Goal: Task Accomplishment & Management: Manage account settings

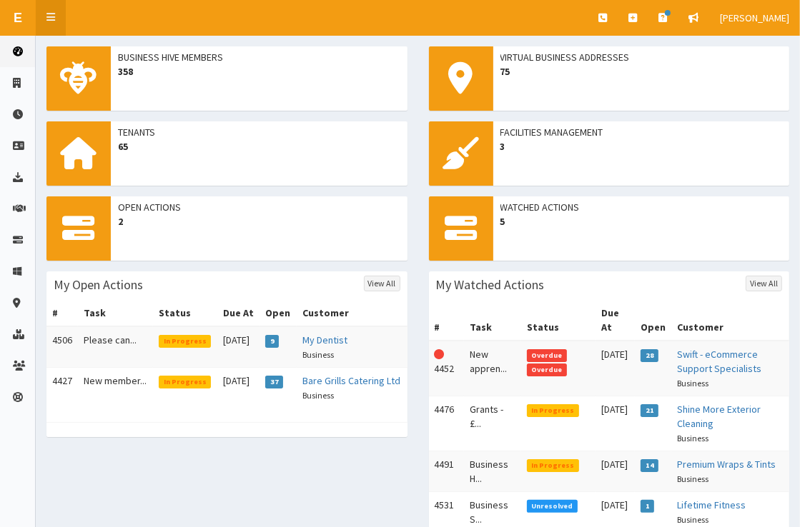
click at [54, 18] on icon at bounding box center [50, 17] width 9 height 10
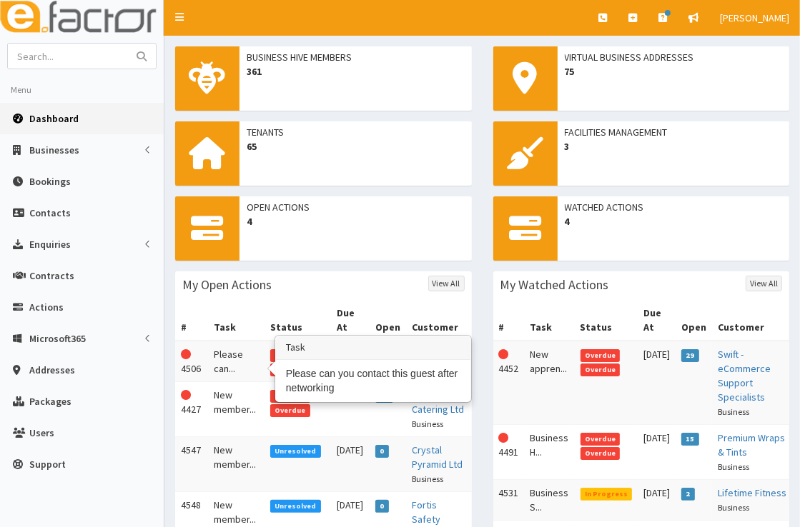
click at [234, 350] on td "Please can..." at bounding box center [236, 361] width 56 height 41
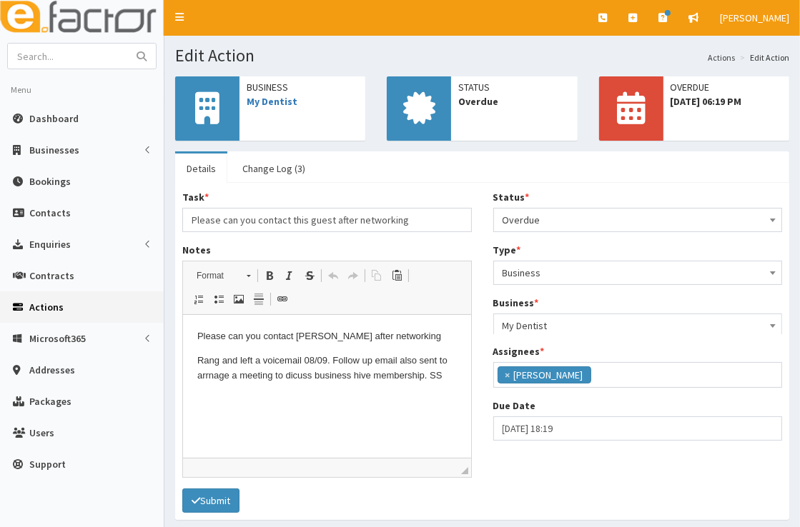
scroll to position [169, 0]
click at [564, 216] on span "Overdue" at bounding box center [637, 220] width 271 height 20
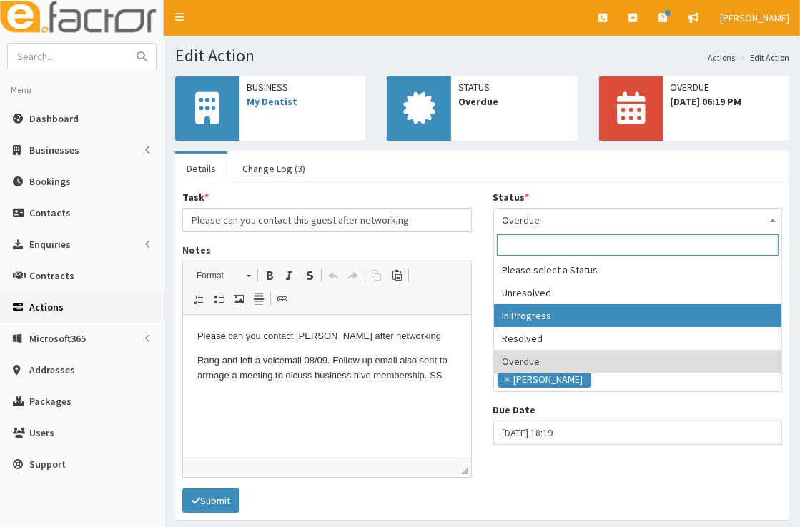
select select "2"
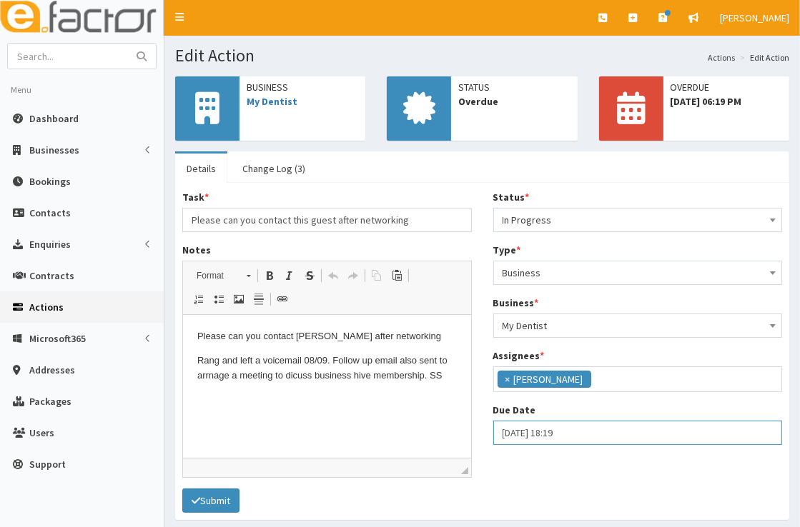
click at [551, 432] on input "11-09-2025 18:19" at bounding box center [637, 433] width 289 height 24
select select "18"
select select "19"
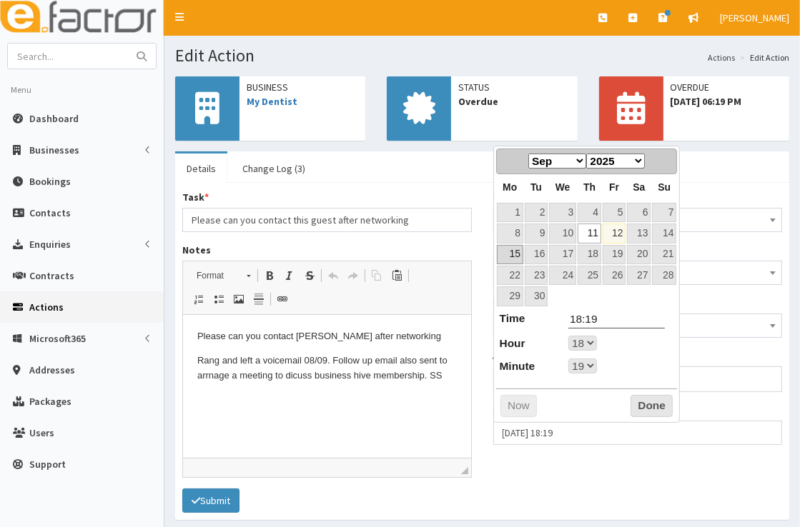
click at [519, 253] on link "15" at bounding box center [510, 254] width 26 height 19
type input "15-09-2025 18:19"
select select "18"
select select "19"
click at [654, 399] on button "Done" at bounding box center [651, 406] width 42 height 23
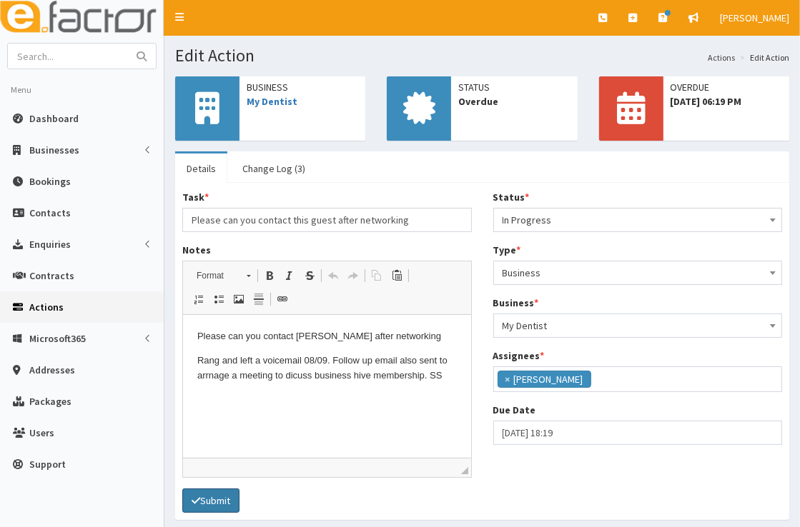
click at [216, 490] on button "Submit" at bounding box center [210, 501] width 57 height 24
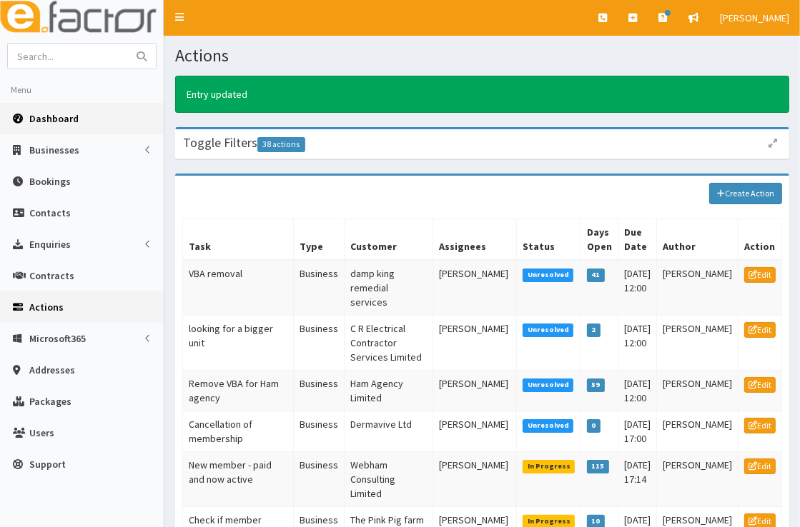
click at [57, 116] on span "Dashboard" at bounding box center [53, 118] width 49 height 13
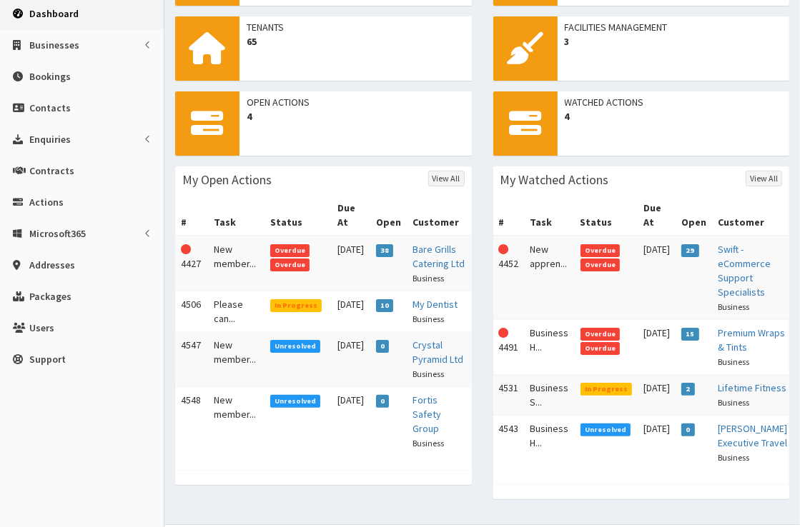
scroll to position [106, 0]
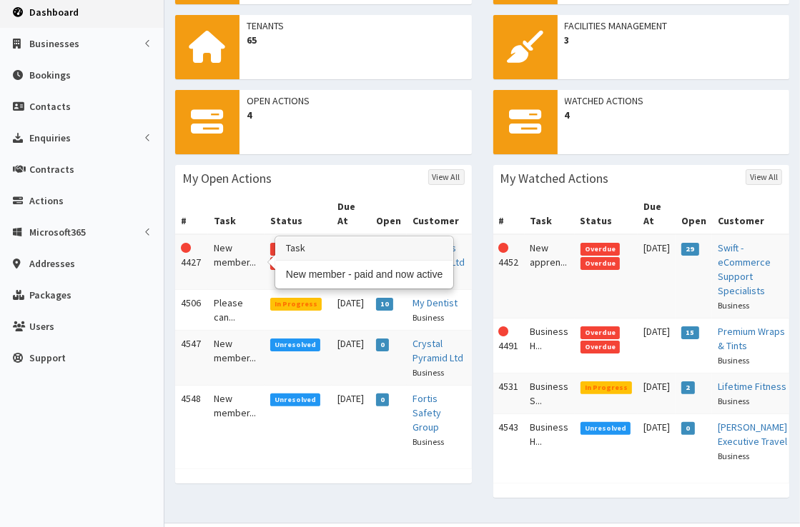
click at [233, 262] on td "New member..." at bounding box center [236, 262] width 56 height 56
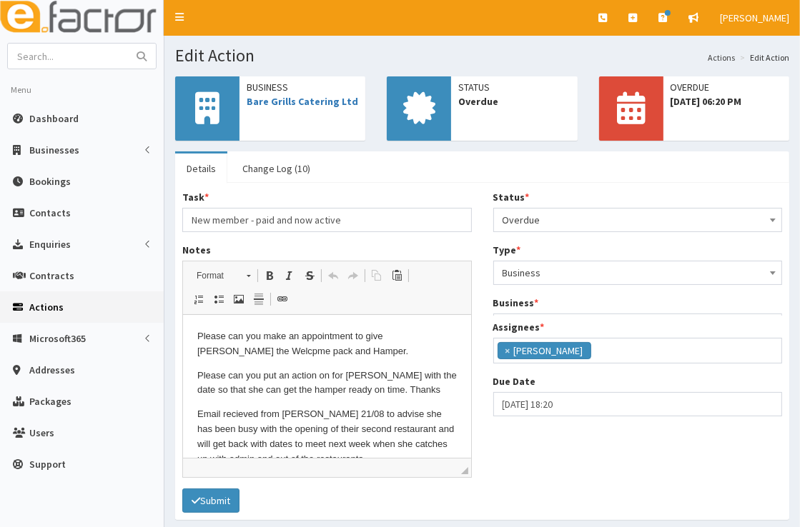
scroll to position [169, 0]
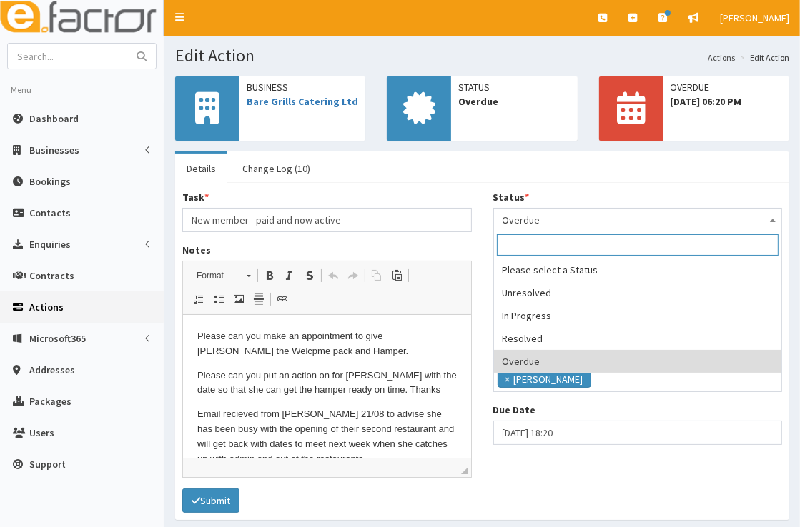
click at [552, 219] on span "Overdue" at bounding box center [637, 220] width 271 height 20
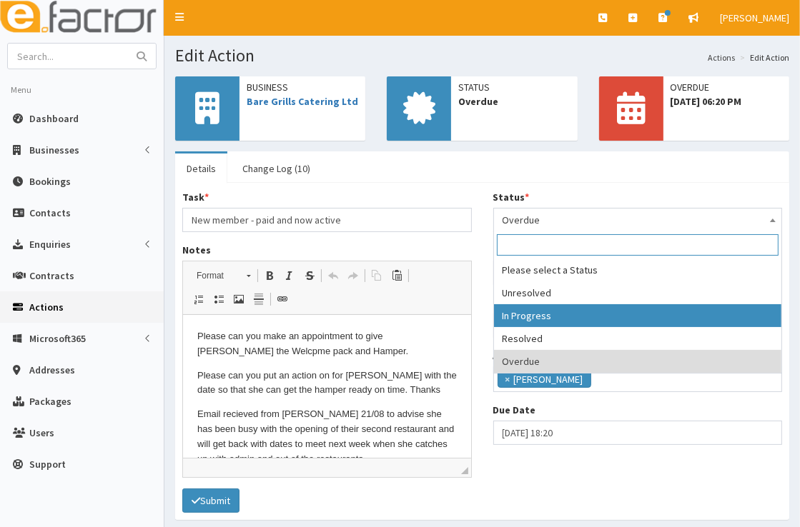
select select "2"
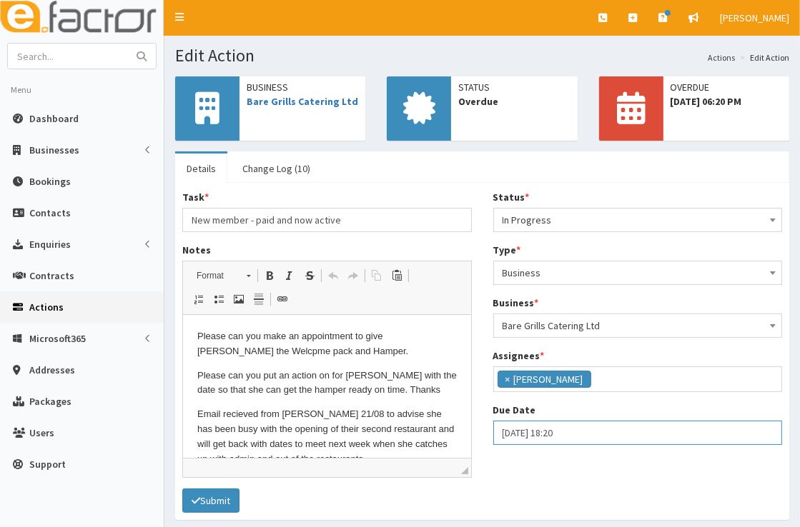
click at [569, 429] on input "[DATE] 18:20" at bounding box center [637, 433] width 289 height 24
select select "18"
select select "20"
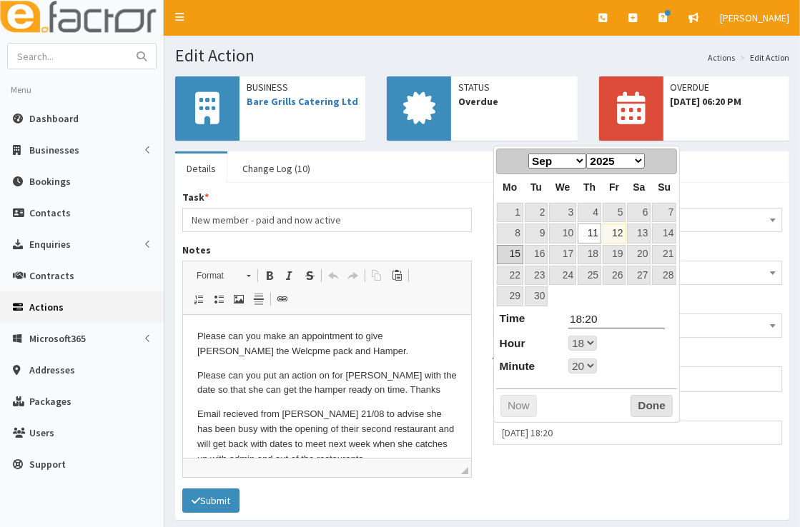
click at [512, 256] on link "15" at bounding box center [510, 254] width 26 height 19
type input "[DATE] 18:20"
select select "18"
select select "20"
click at [651, 402] on button "Done" at bounding box center [651, 406] width 42 height 23
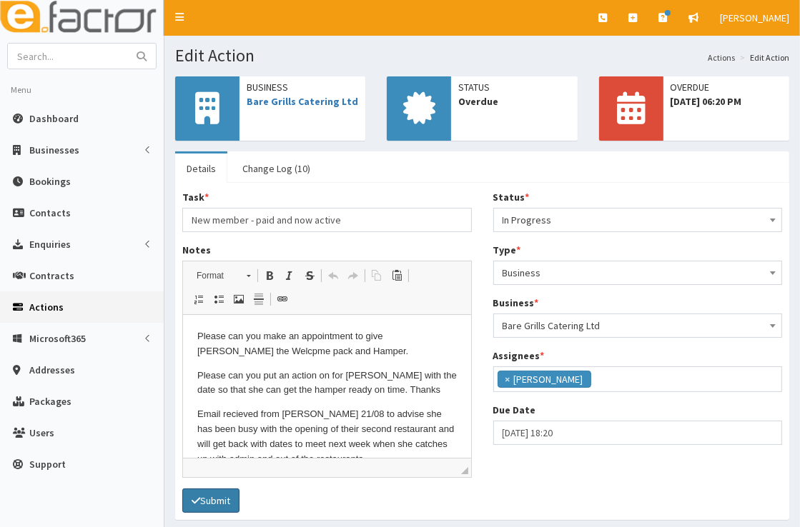
click at [221, 494] on button "Submit" at bounding box center [210, 501] width 57 height 24
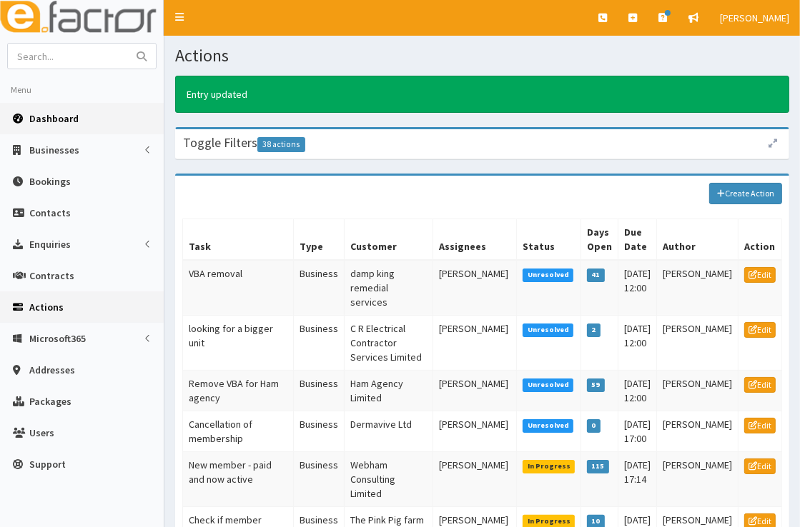
click at [75, 117] on span "Dashboard" at bounding box center [53, 118] width 49 height 13
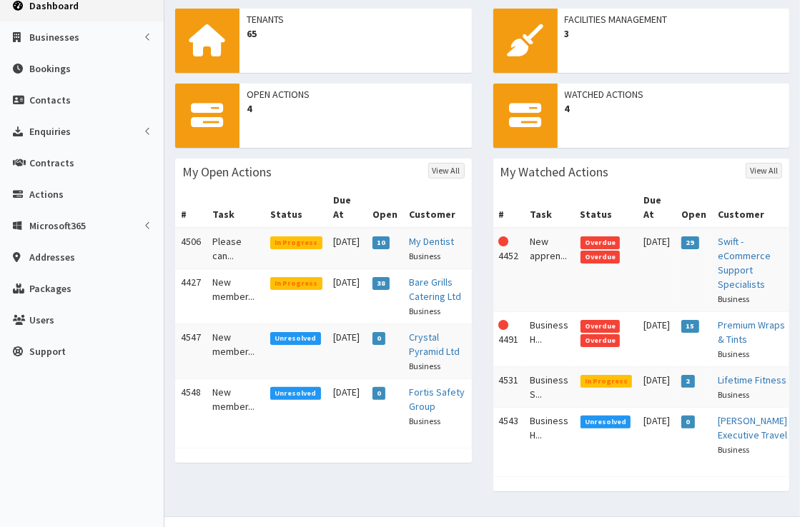
scroll to position [119, 0]
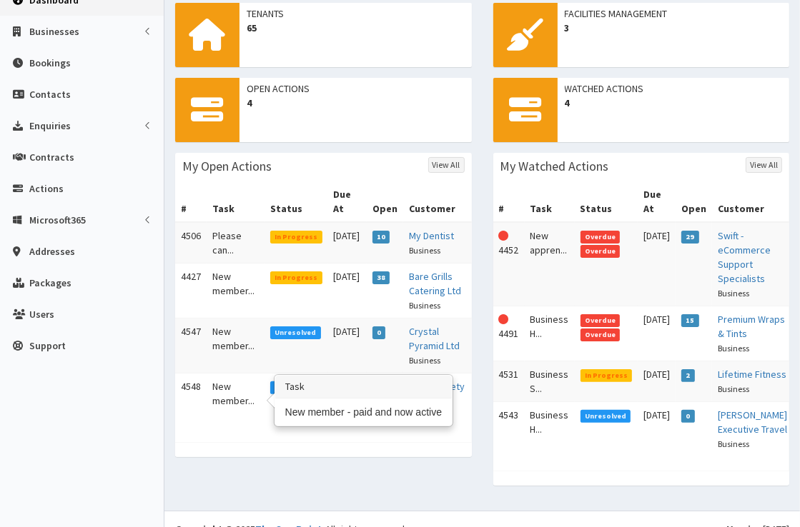
click at [230, 393] on td "New member..." at bounding box center [235, 401] width 58 height 55
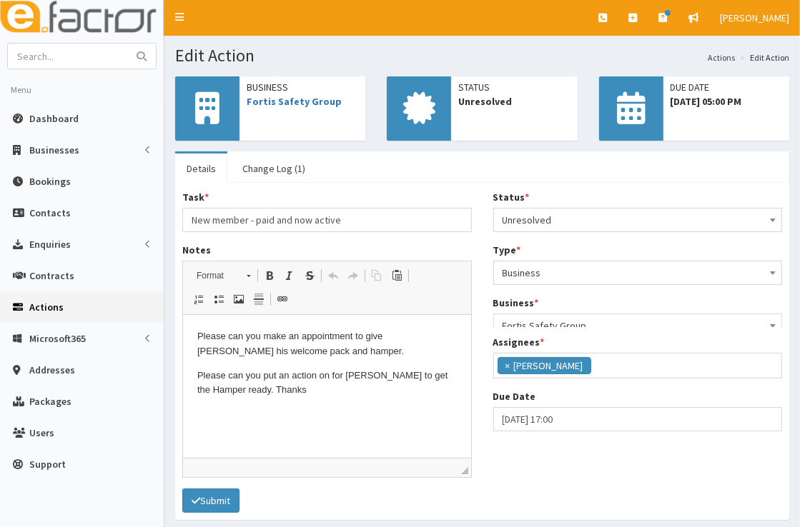
scroll to position [169, 0]
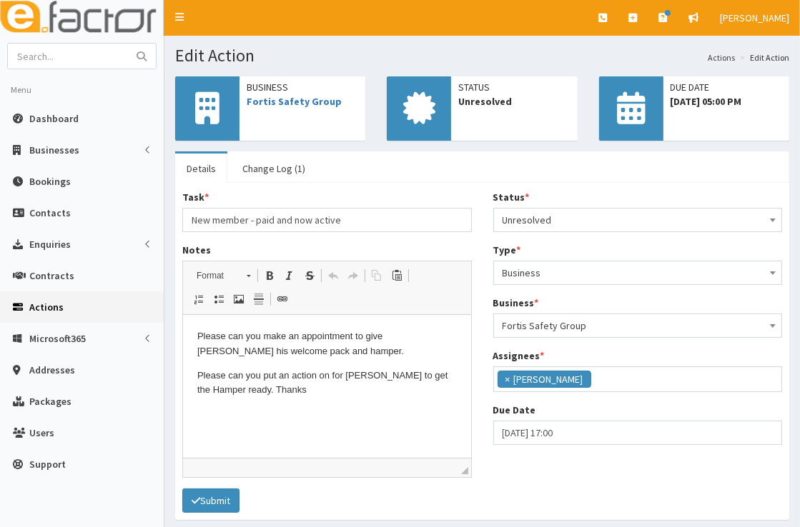
click at [594, 217] on span "Unresolved" at bounding box center [637, 220] width 271 height 20
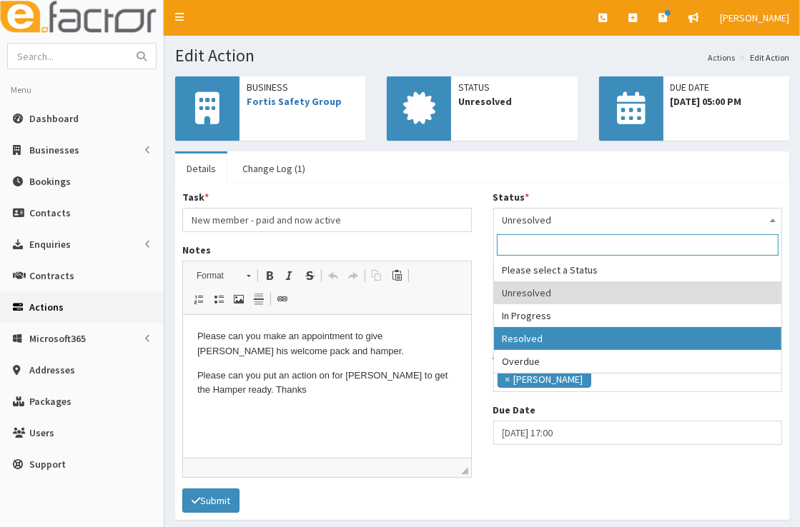
select select "3"
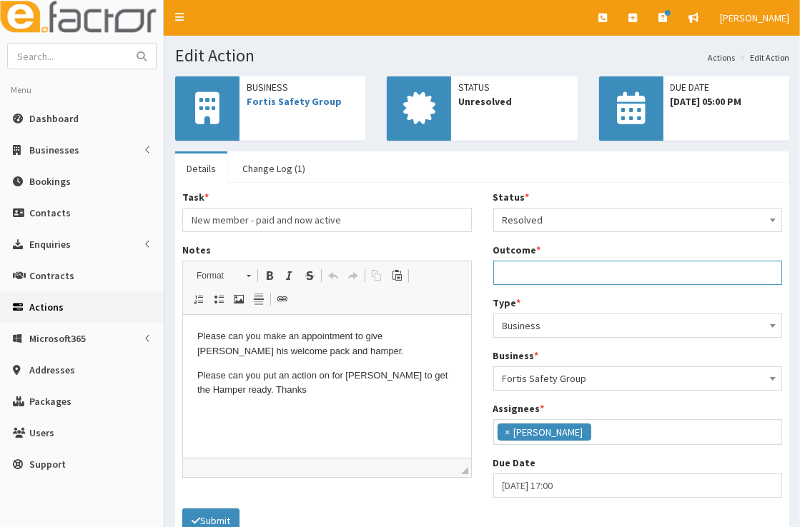
click at [572, 270] on input "Outcome *" at bounding box center [637, 273] width 289 height 24
drag, startPoint x: 779, startPoint y: 275, endPoint x: 458, endPoint y: 267, distance: 320.9
click at [458, 267] on div "Task * New member - paid and now active Notes <p>Please can&nbsp;you make an ap…" at bounding box center [481, 349] width 621 height 319
type input "meeting Chris 12/09 to handover welcome hamper and talk through making the most…"
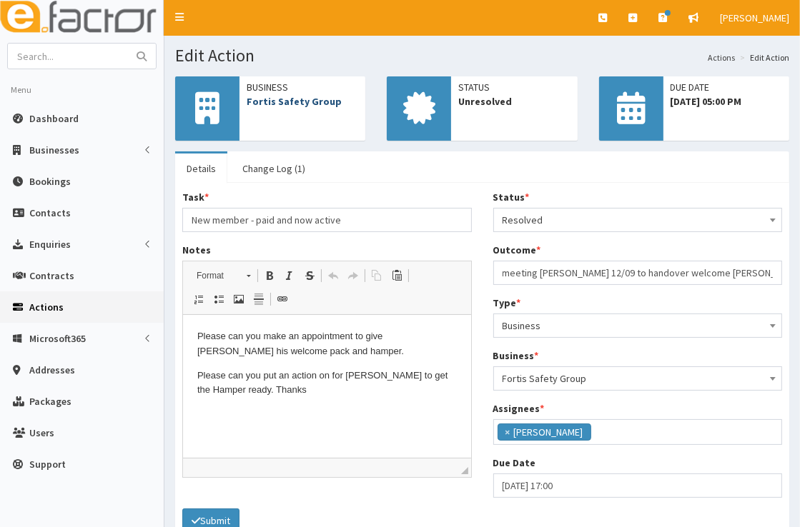
click at [319, 101] on link "Fortis Safety Group" at bounding box center [294, 101] width 95 height 13
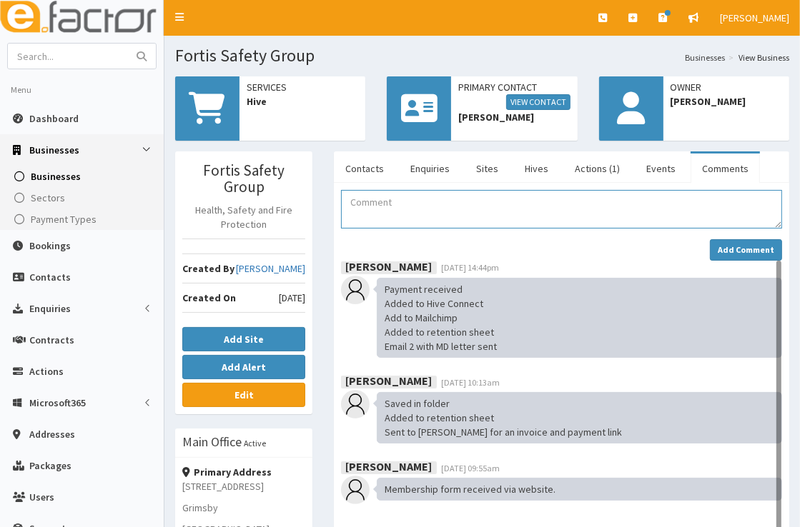
click at [446, 214] on textarea "Comment" at bounding box center [561, 209] width 441 height 39
paste textarea "meeting [PERSON_NAME] 12/09 to handover welcome [PERSON_NAME] and talk through …"
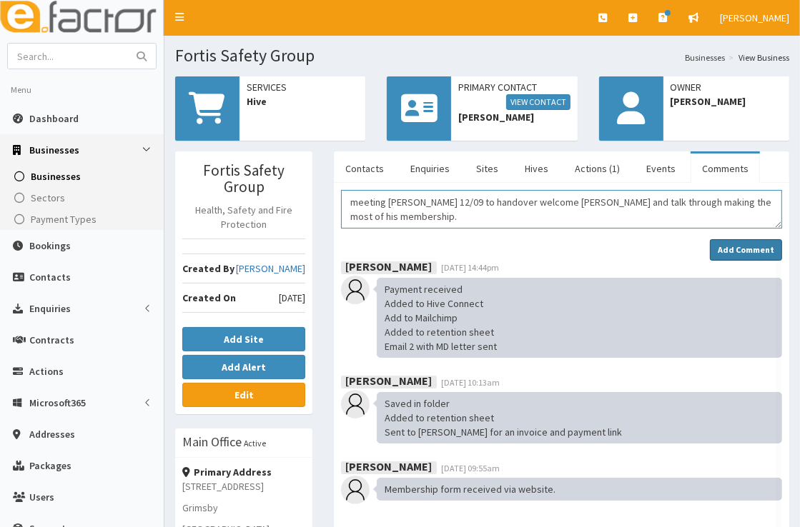
type textarea "meeting [PERSON_NAME] 12/09 to handover welcome [PERSON_NAME] and talk through …"
click at [720, 249] on strong "Add Comment" at bounding box center [745, 249] width 56 height 11
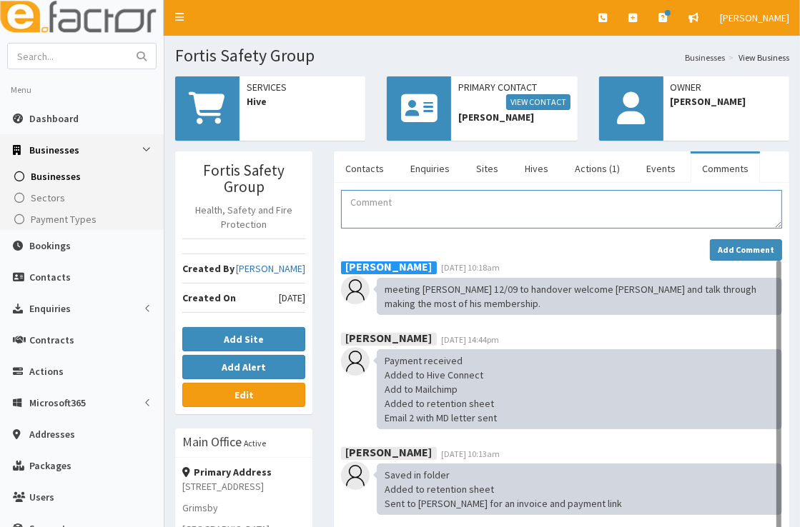
click at [478, 207] on textarea "Comment" at bounding box center [561, 209] width 441 height 39
type textarea "|"
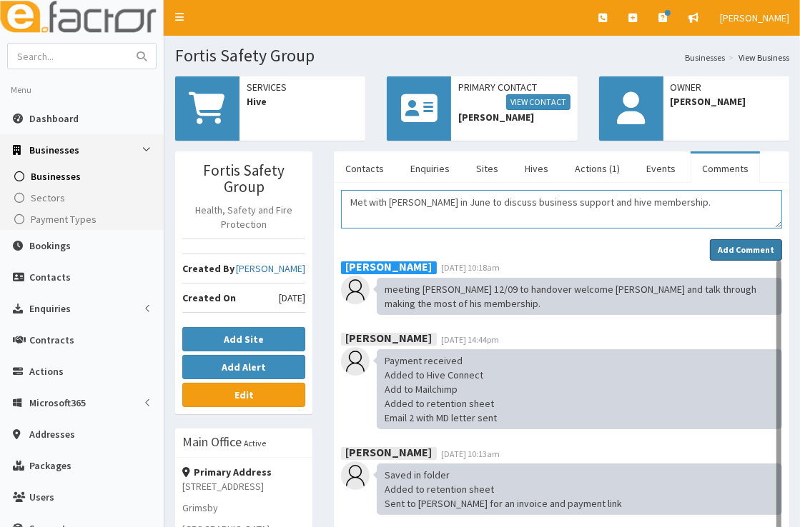
type textarea "Met with Chris in June to discuss business support and hive membership."
click at [752, 240] on button "Add Comment" at bounding box center [745, 249] width 72 height 21
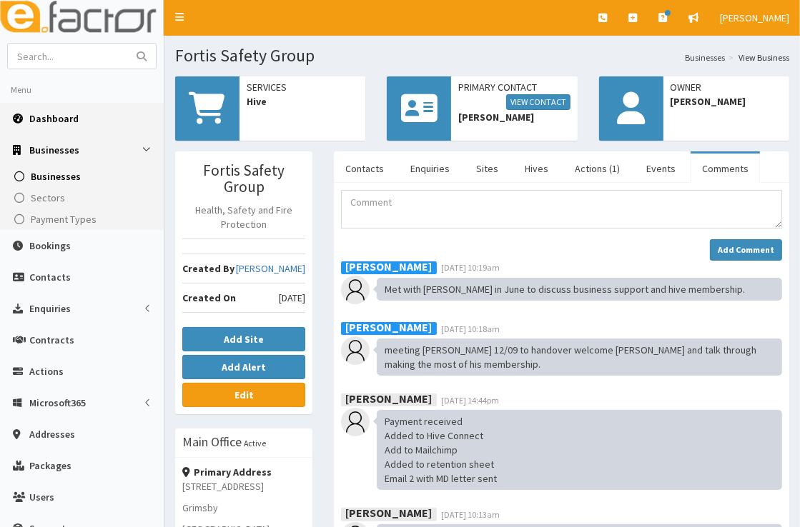
click at [61, 119] on span "Dashboard" at bounding box center [53, 118] width 49 height 13
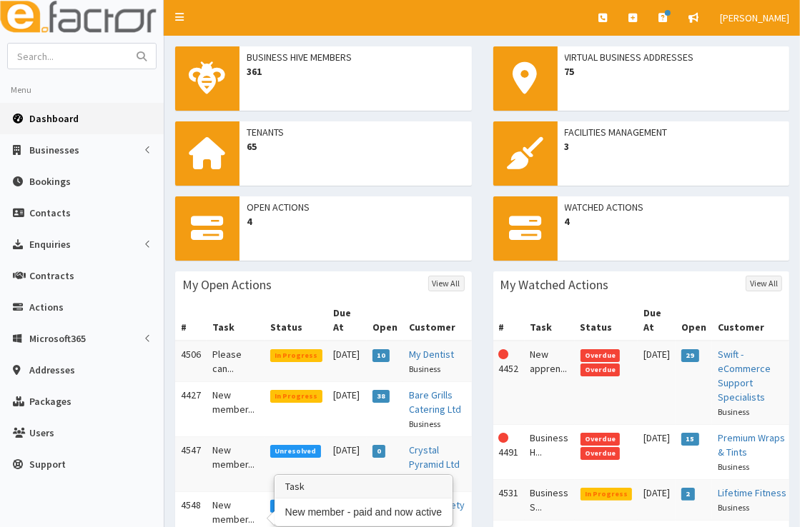
click at [234, 508] on td "New member..." at bounding box center [235, 519] width 58 height 55
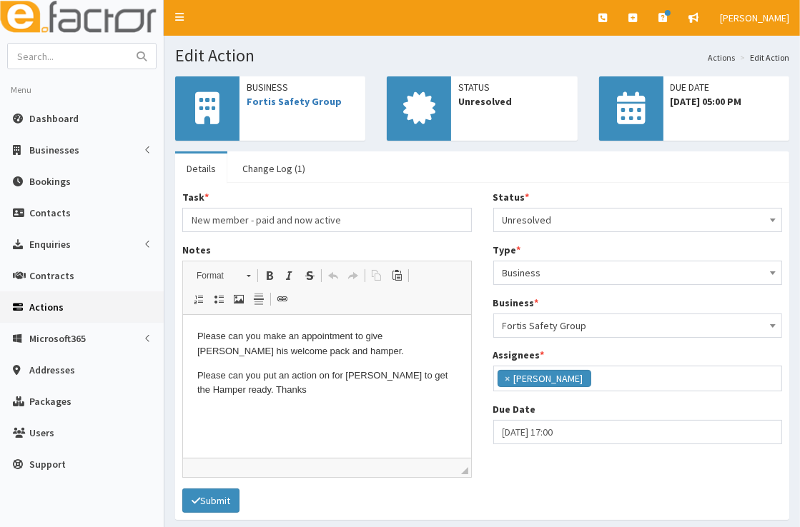
scroll to position [169, 0]
click at [562, 219] on span "Unresolved" at bounding box center [637, 220] width 271 height 20
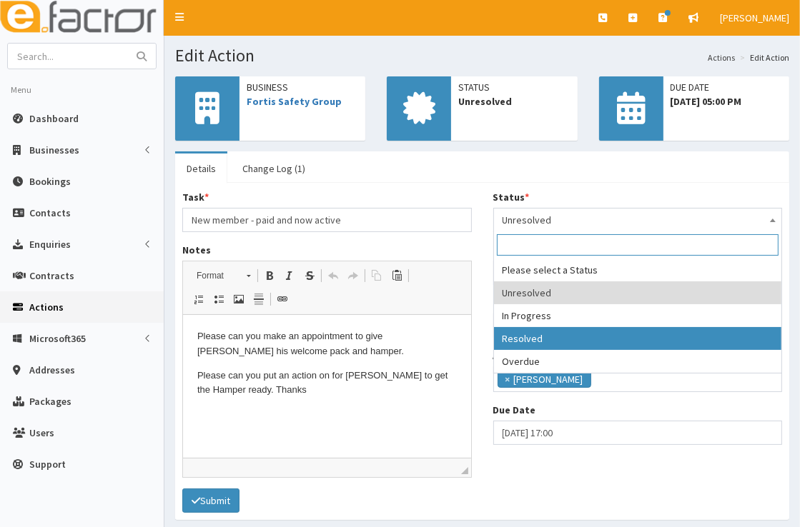
select select "3"
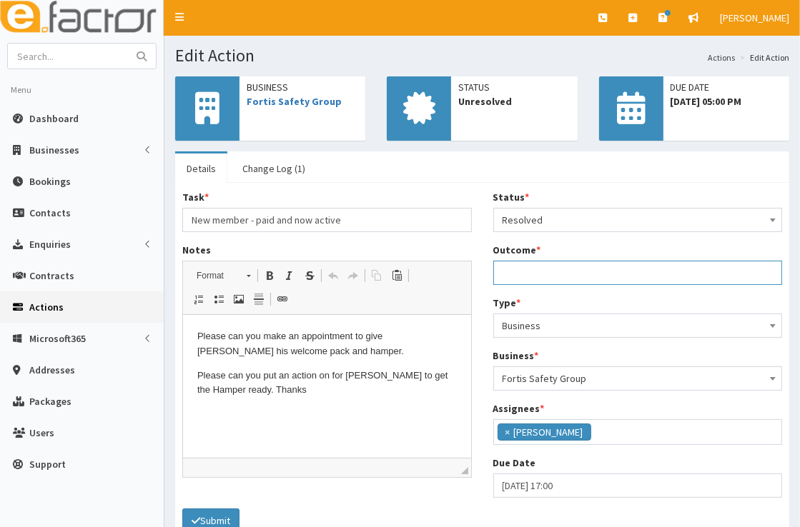
click at [546, 282] on input "Outcome *" at bounding box center [637, 273] width 289 height 24
paste input "meeting Chris 12/09 to handover welcome hamper and talk through making the most…"
type input "meeting Chris 12/09 to handover welcome hamper and talk through making the most…"
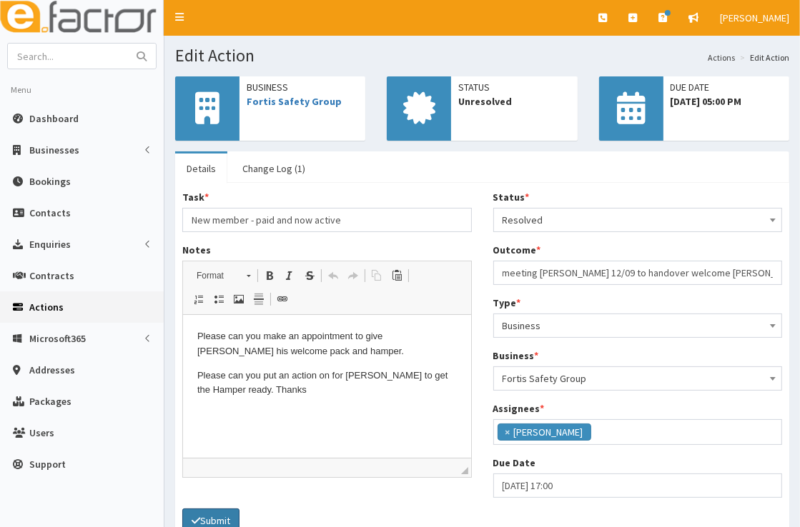
click at [204, 517] on button "Submit" at bounding box center [210, 521] width 57 height 24
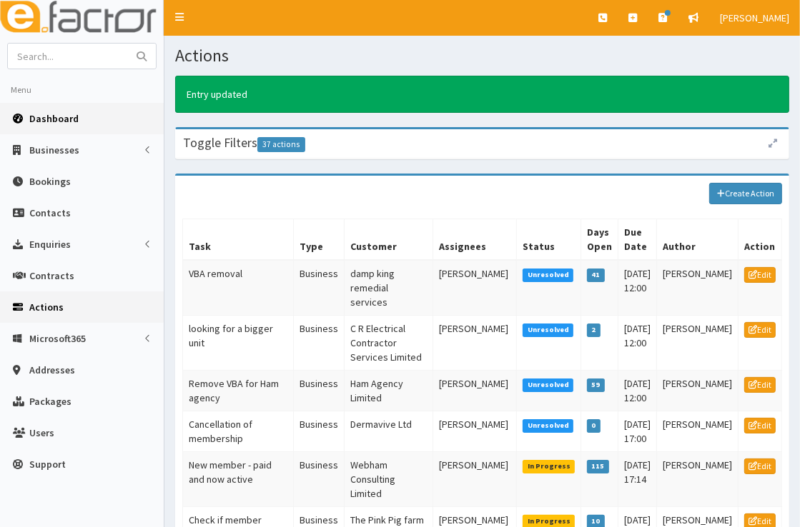
click at [89, 114] on link "Dashboard" at bounding box center [82, 118] width 164 height 31
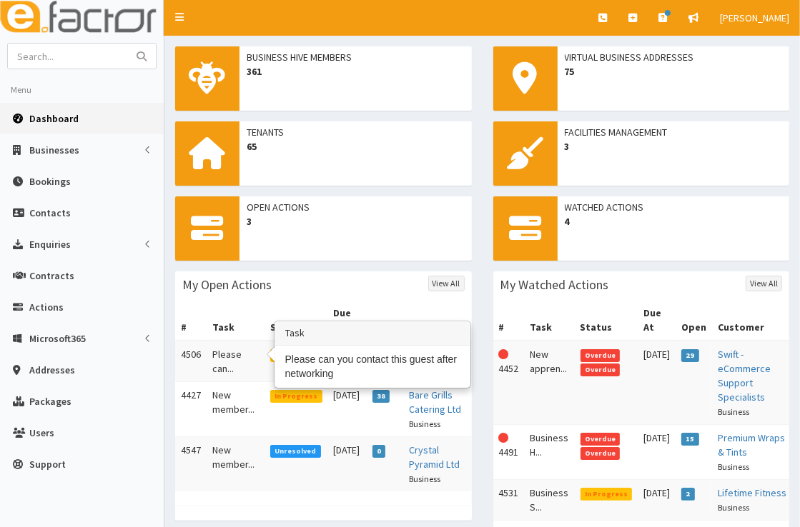
click at [225, 341] on td "Please can..." at bounding box center [235, 361] width 58 height 41
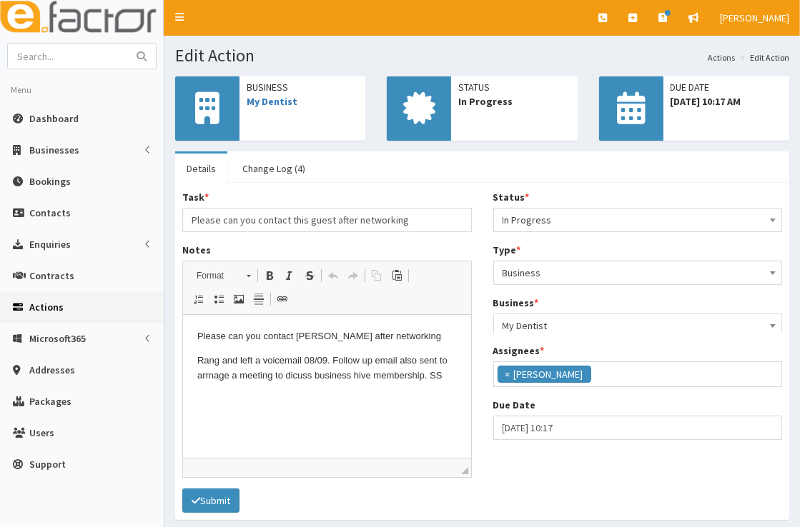
scroll to position [169, 0]
click at [283, 102] on link "My Dentist" at bounding box center [272, 101] width 51 height 13
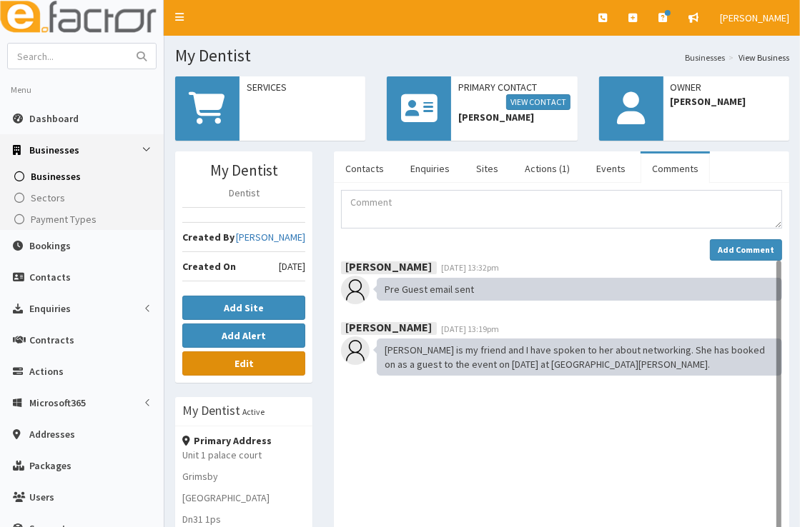
click at [263, 362] on link "Edit" at bounding box center [243, 364] width 123 height 24
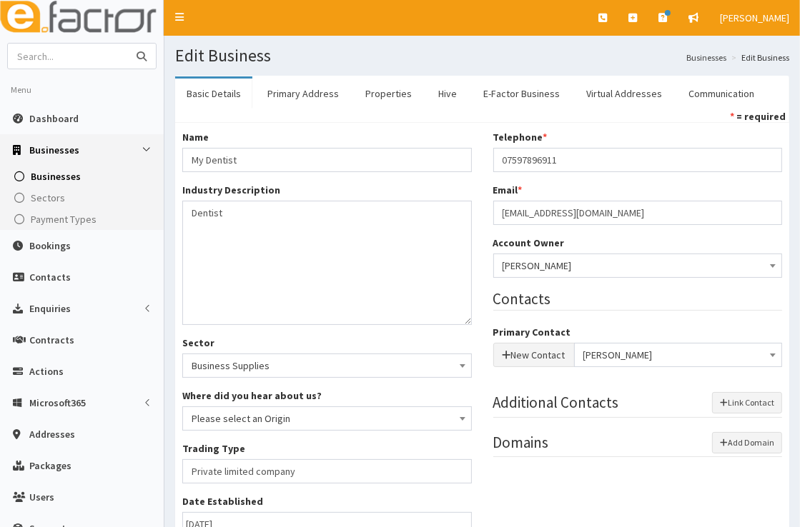
click at [101, 55] on input "text" at bounding box center [68, 56] width 120 height 25
type input "pickles"
click at [127, 44] on button "submit" at bounding box center [141, 56] width 29 height 25
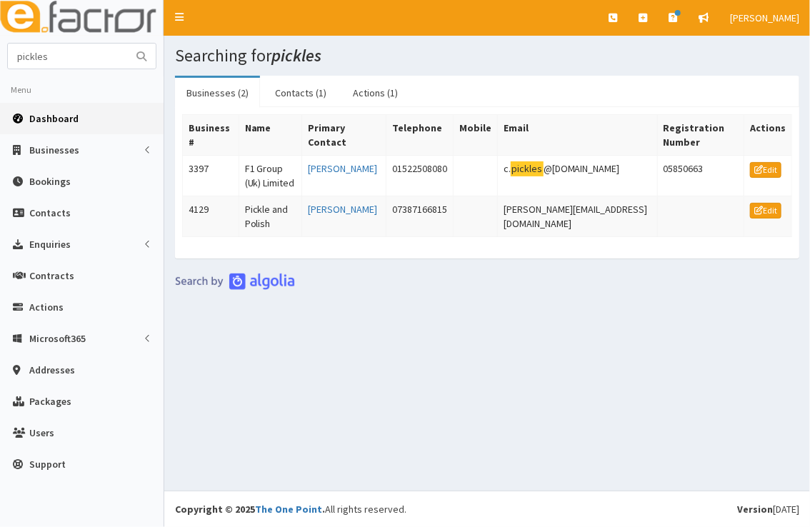
click at [39, 118] on span "Dashboard" at bounding box center [53, 118] width 49 height 13
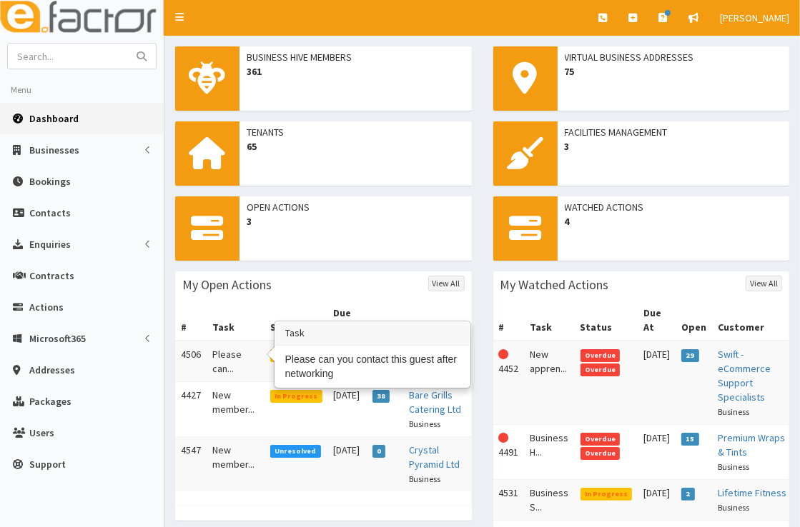
click at [226, 344] on td "Please can..." at bounding box center [235, 361] width 58 height 41
click at [234, 341] on td "Please can..." at bounding box center [235, 361] width 58 height 41
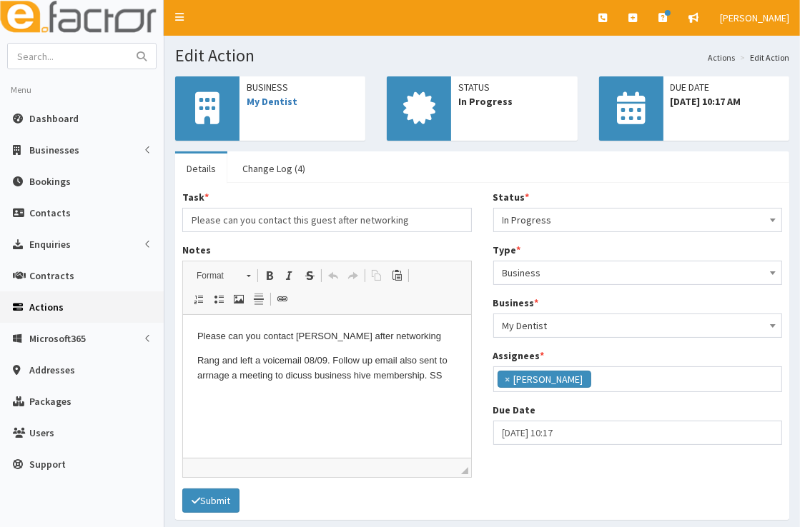
scroll to position [169, 0]
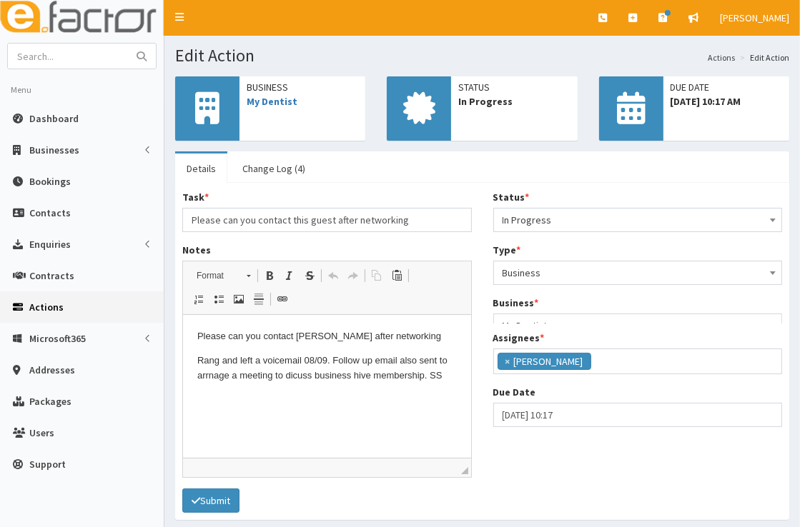
scroll to position [169, 0]
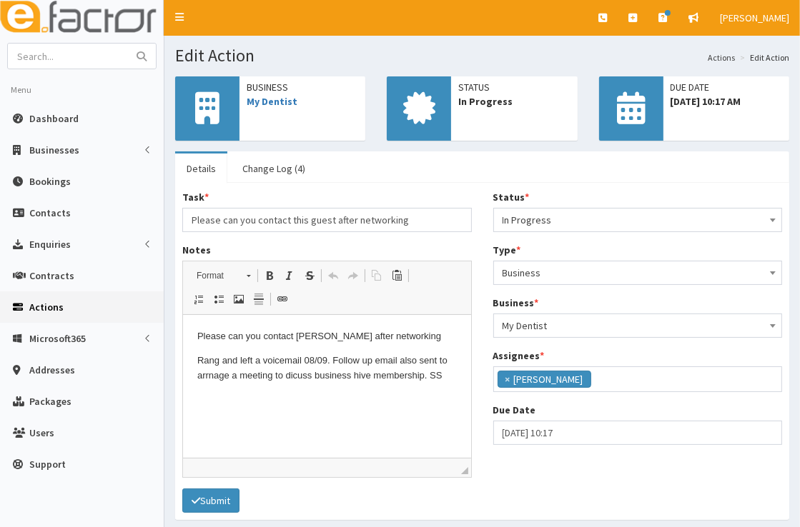
click at [570, 221] on span "In Progress" at bounding box center [637, 220] width 271 height 20
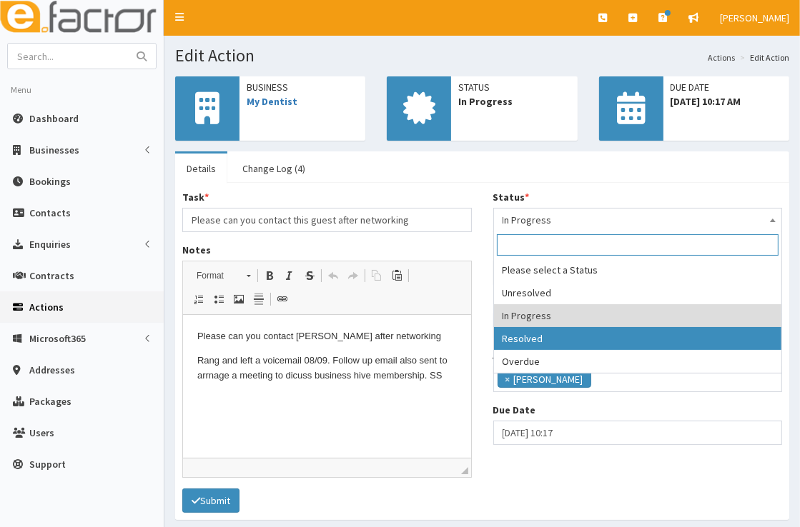
select select "3"
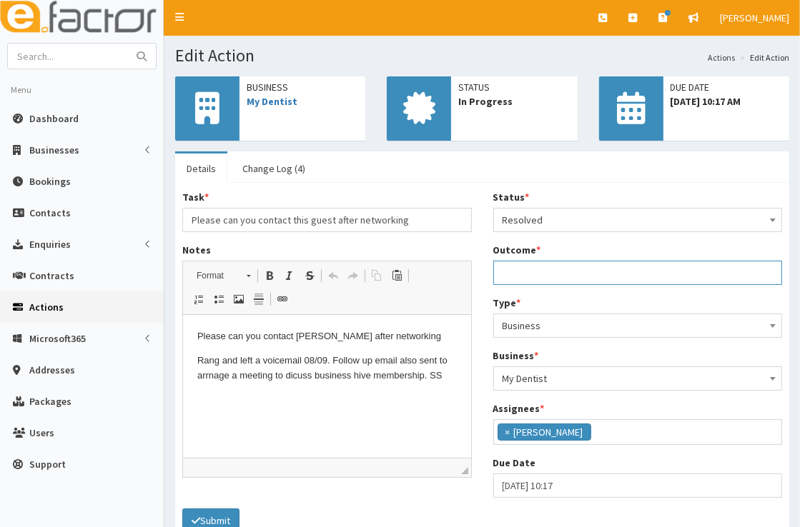
click at [557, 270] on input "Outcome *" at bounding box center [637, 273] width 289 height 24
type input "p"
drag, startPoint x: 773, startPoint y: 274, endPoint x: 494, endPoint y: 269, distance: 279.4
click at [494, 269] on input "Spoke to Ashton and she came along to support her friend from Abercrombie Beaut…" at bounding box center [637, 273] width 289 height 24
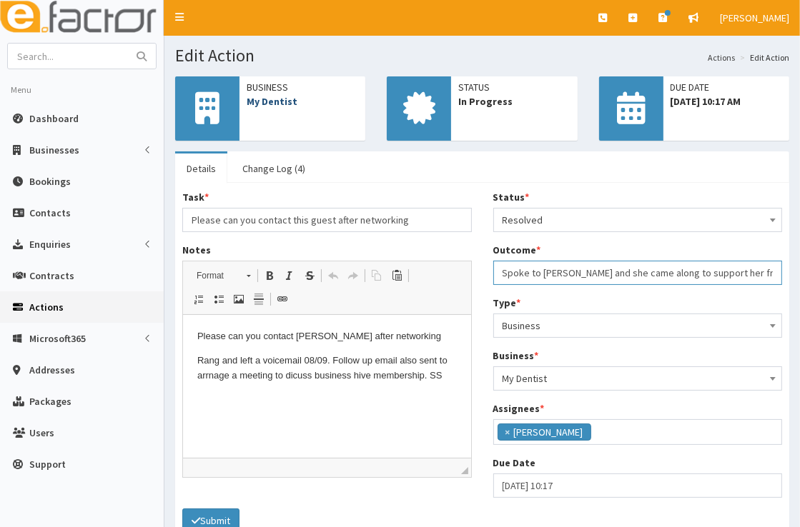
type input "Spoke to Ashton and she came along to support her friend from Abercrombie Beaut…"
click at [289, 98] on link "My Dentist" at bounding box center [272, 101] width 51 height 13
click at [216, 524] on button "Submit" at bounding box center [210, 521] width 57 height 24
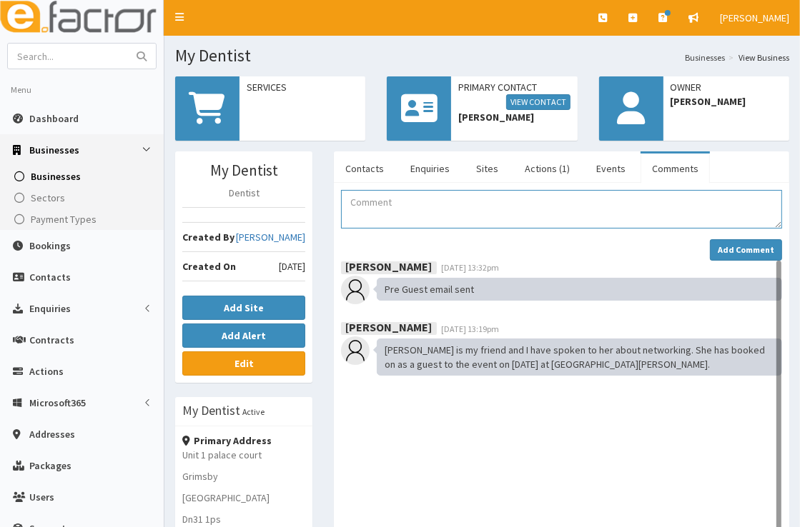
click at [404, 204] on textarea "Comment" at bounding box center [561, 209] width 441 height 39
paste textarea "Spoke to [PERSON_NAME] and she came along to support her friend from Abercrombi…"
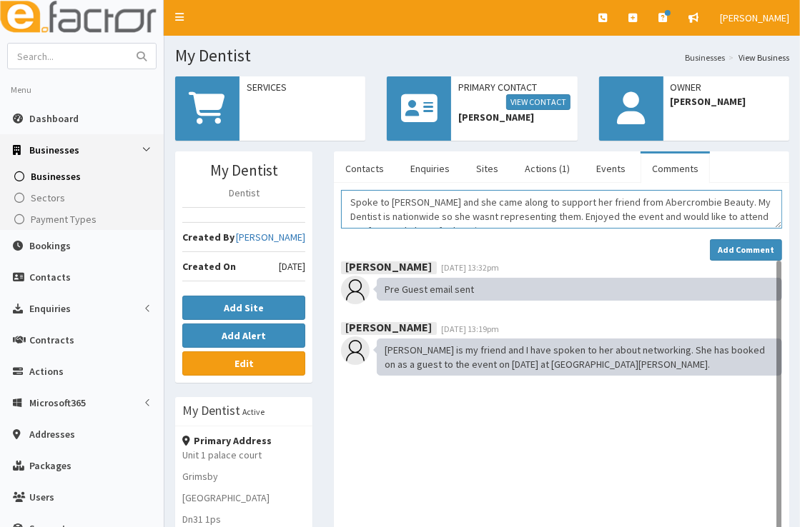
scroll to position [9, 0]
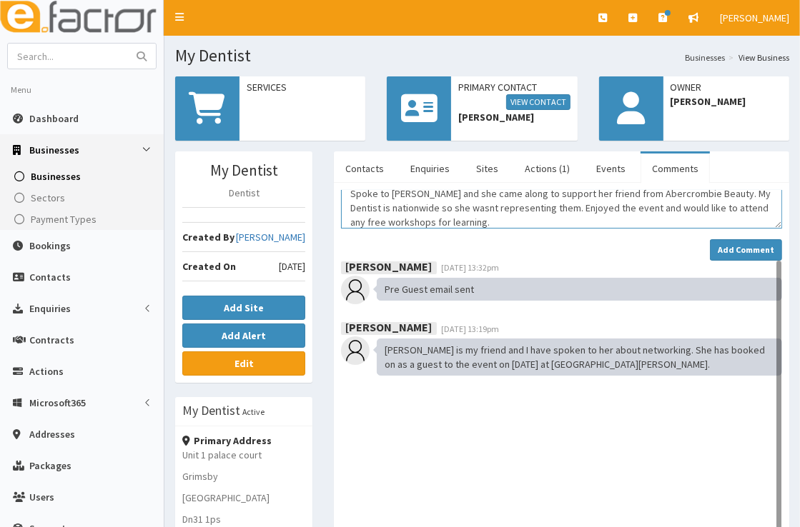
click at [517, 196] on textarea "Spoke to [PERSON_NAME] and she came along to support her friend from Abercrombi…" at bounding box center [561, 209] width 441 height 39
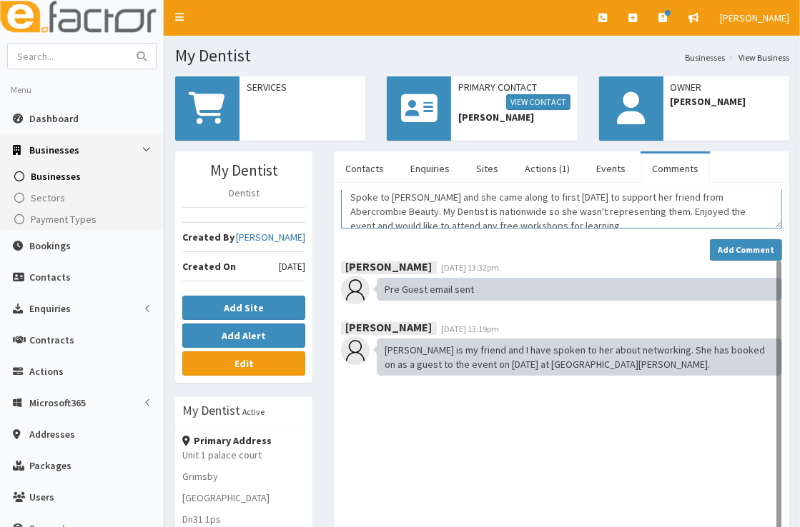
click at [559, 219] on textarea "Spoke to Ashton and she came along to first Tuesday to support her friend from …" at bounding box center [561, 209] width 441 height 39
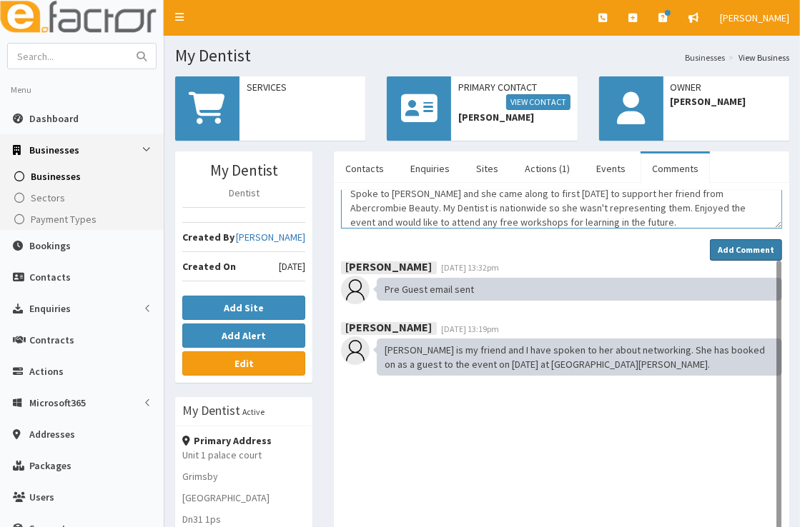
type textarea "Spoke to Ashton and she came along to first Tuesday to support her friend from …"
click at [720, 248] on strong "Add Comment" at bounding box center [745, 249] width 56 height 11
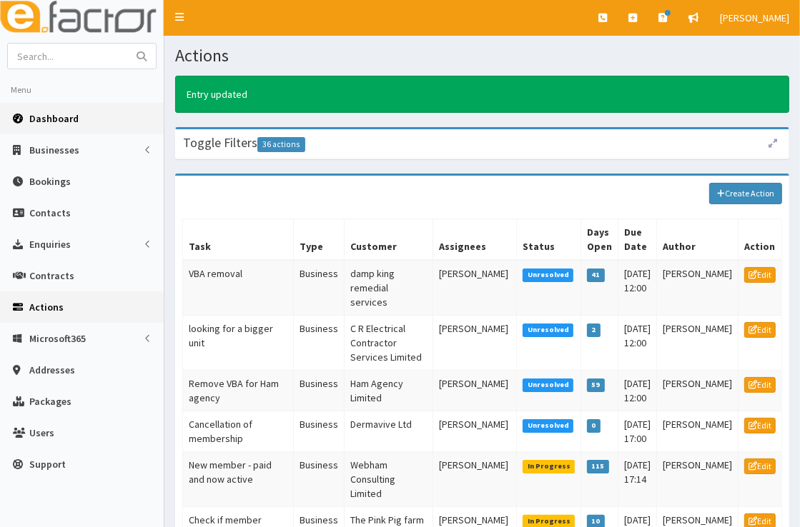
click at [88, 118] on link "Dashboard" at bounding box center [82, 118] width 164 height 31
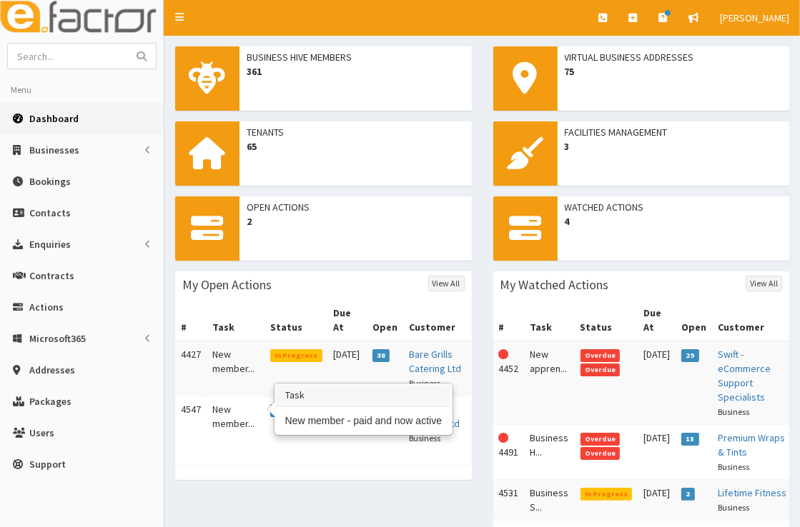
click at [218, 402] on td "New member..." at bounding box center [235, 424] width 58 height 55
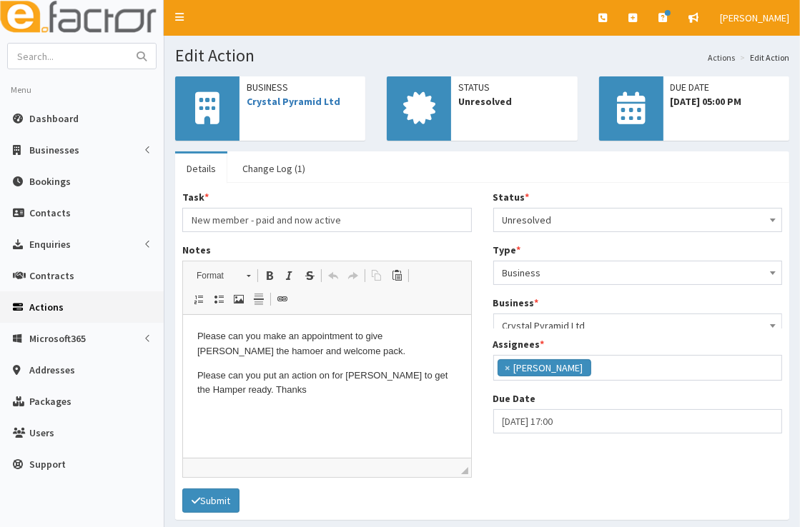
scroll to position [169, 0]
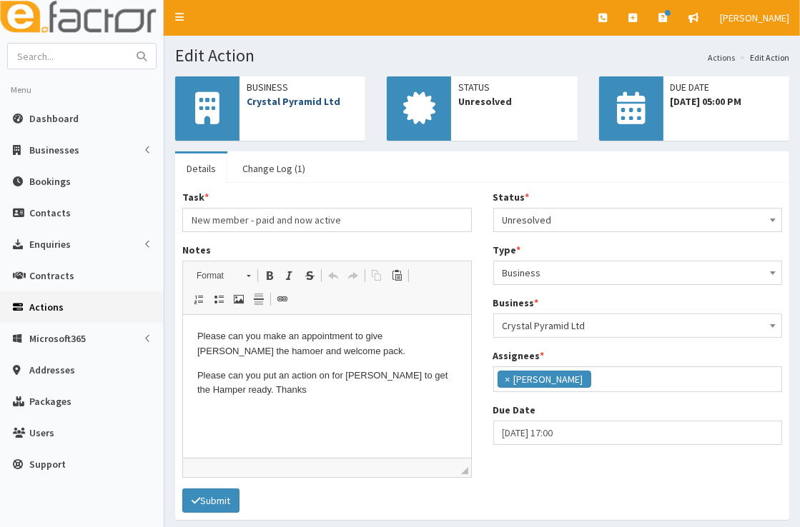
click at [284, 96] on link "Crystal Pyramid Ltd" at bounding box center [294, 101] width 94 height 13
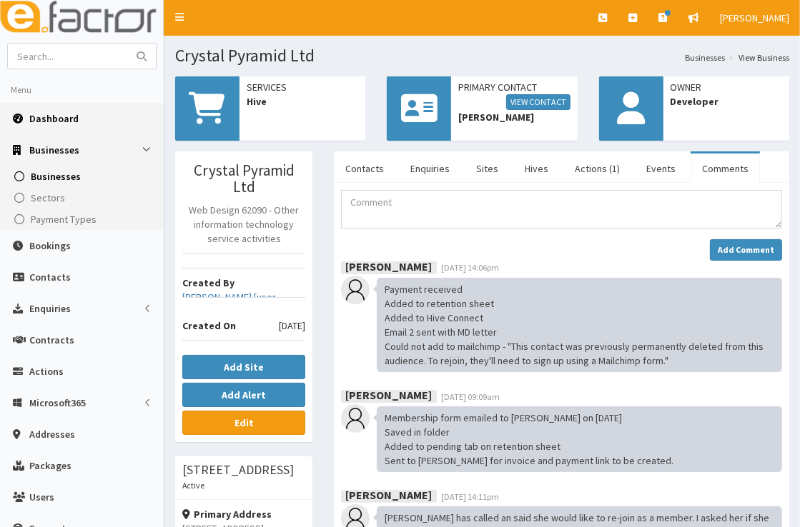
click at [69, 119] on span "Dashboard" at bounding box center [53, 118] width 49 height 13
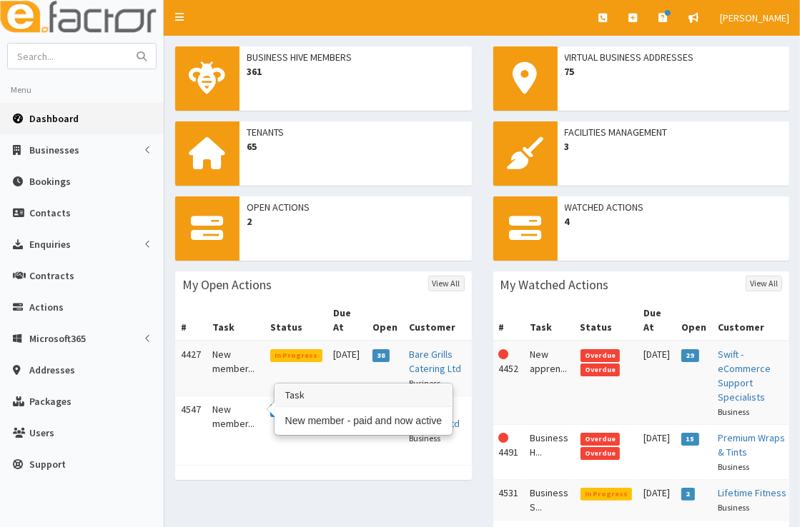
click at [211, 397] on td "New member..." at bounding box center [235, 424] width 58 height 55
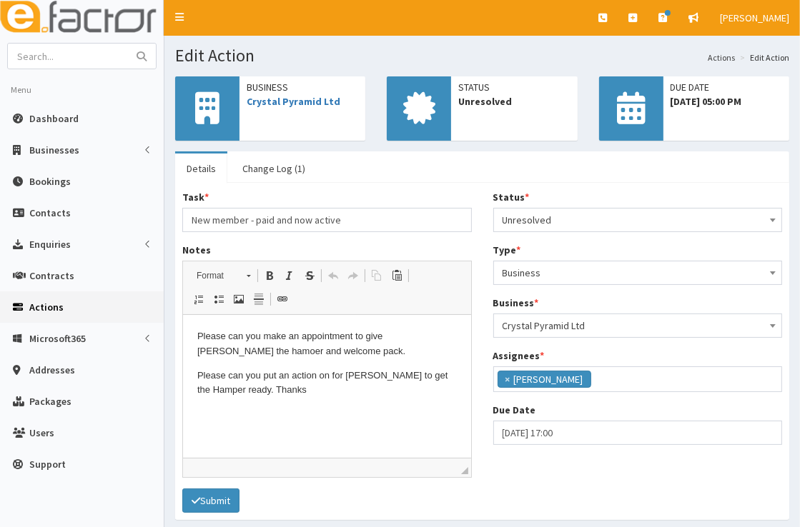
scroll to position [169, 0]
click at [295, 107] on link "Crystal Pyramid Ltd" at bounding box center [294, 101] width 94 height 13
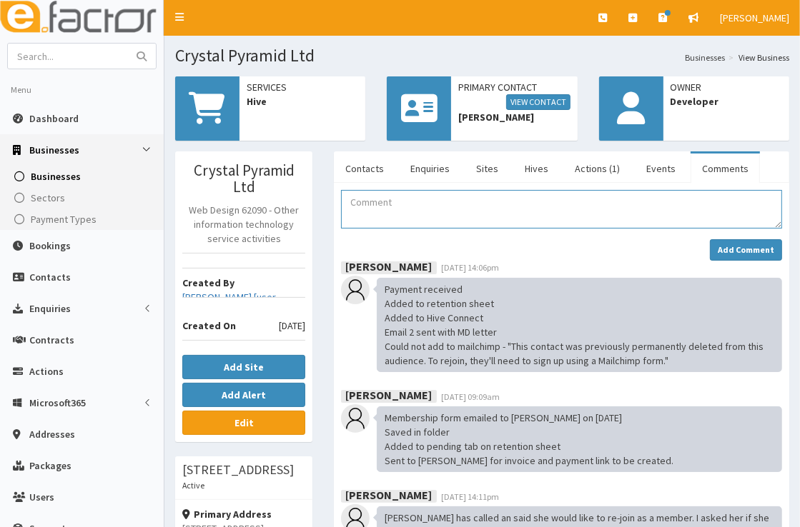
click at [584, 201] on textarea "Comment" at bounding box center [561, 209] width 441 height 39
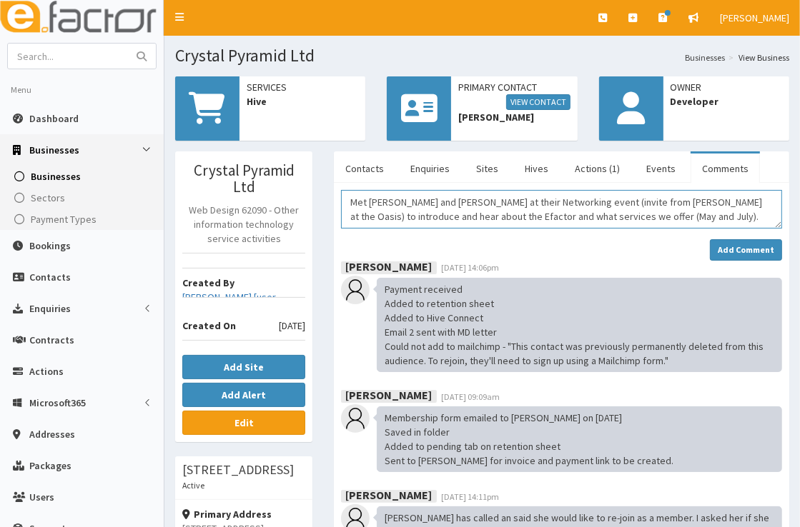
click at [532, 204] on textarea "Met Gill and Mark at their Networking event (invite from Carly at the Oasis) to…" at bounding box center [561, 209] width 441 height 39
click at [737, 219] on textarea "Met Gill and Mark at their Networking event held at the Grimsby Oasis Gym (invi…" at bounding box center [561, 209] width 441 height 39
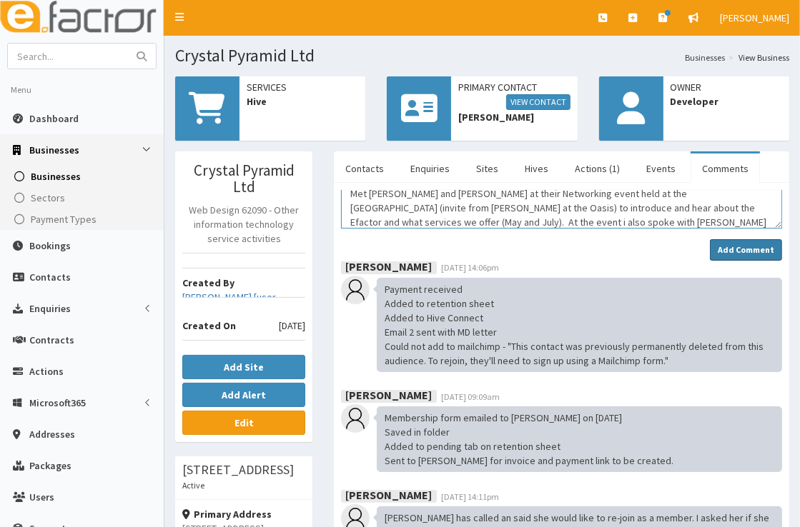
type textarea "Met Gill and Mark at their Networking event held at the Grimsby Oasis Gym (invi…"
click at [744, 247] on strong "Add Comment" at bounding box center [745, 249] width 56 height 11
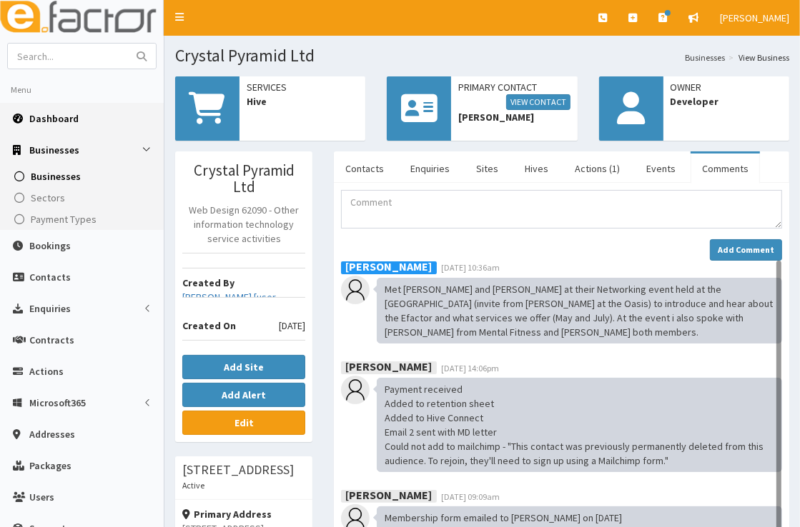
click at [76, 117] on link "Dashboard" at bounding box center [82, 118] width 164 height 31
